Goal: Browse casually: Explore the website without a specific task or goal

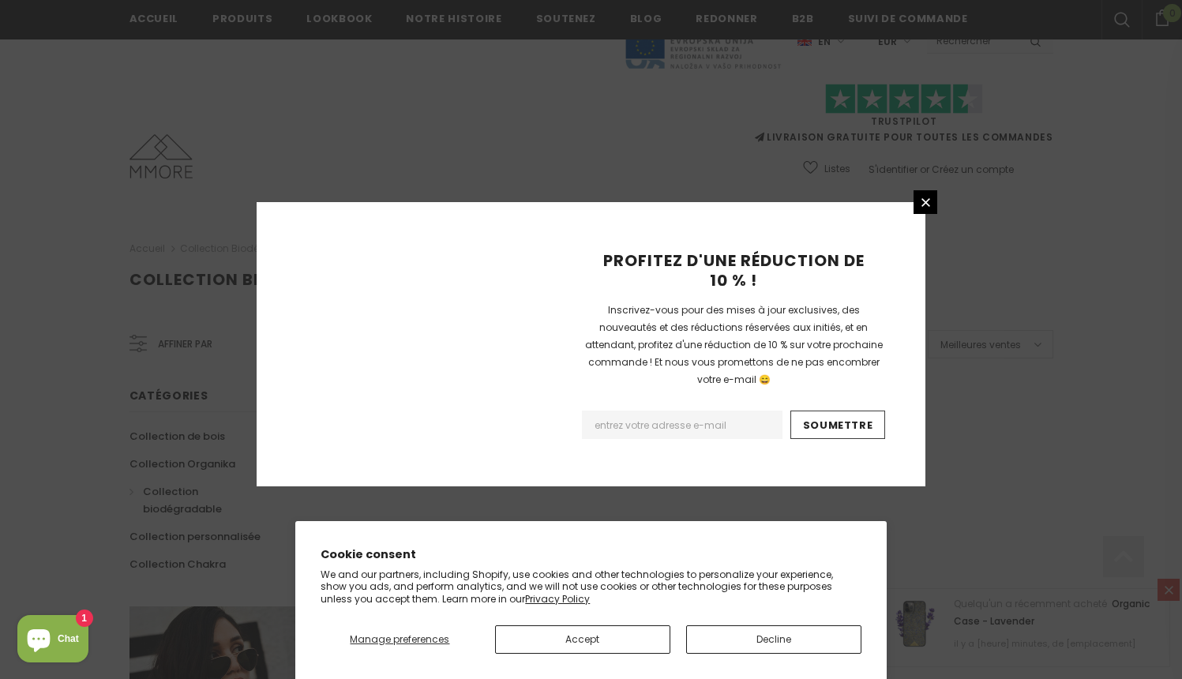
scroll to position [977, 0]
